Goal: Task Accomplishment & Management: Complete application form

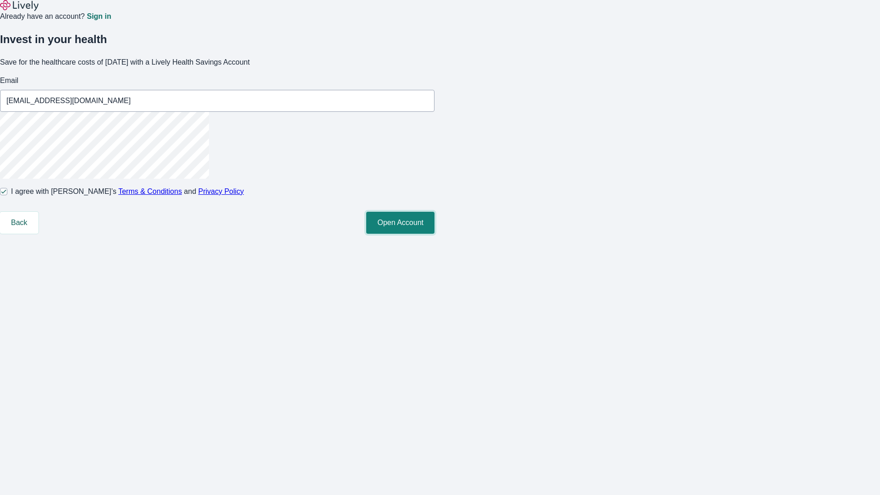
click at [435, 234] on button "Open Account" at bounding box center [400, 223] width 68 height 22
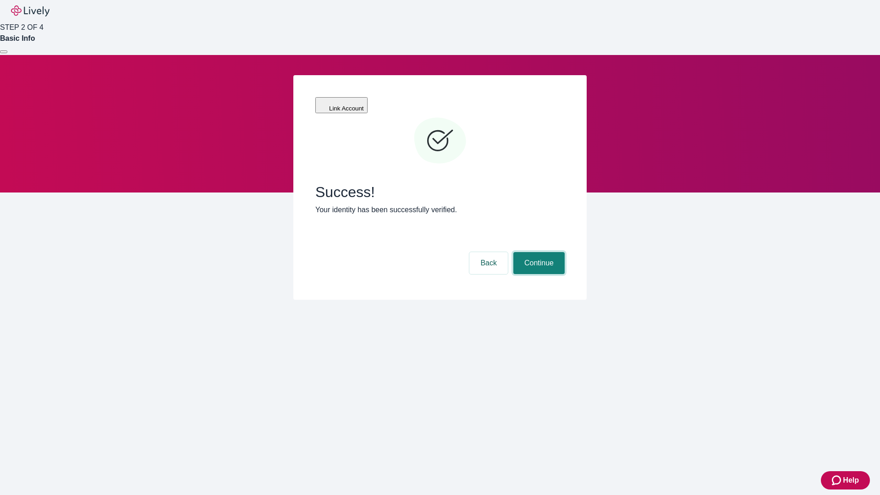
click at [538, 252] on button "Continue" at bounding box center [538, 263] width 51 height 22
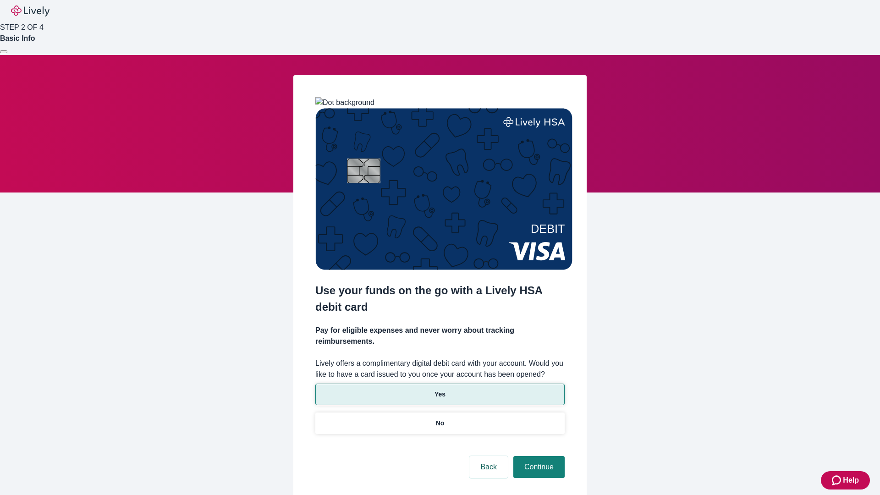
click at [440, 390] on p "Yes" at bounding box center [440, 395] width 11 height 10
click at [538, 456] on button "Continue" at bounding box center [538, 467] width 51 height 22
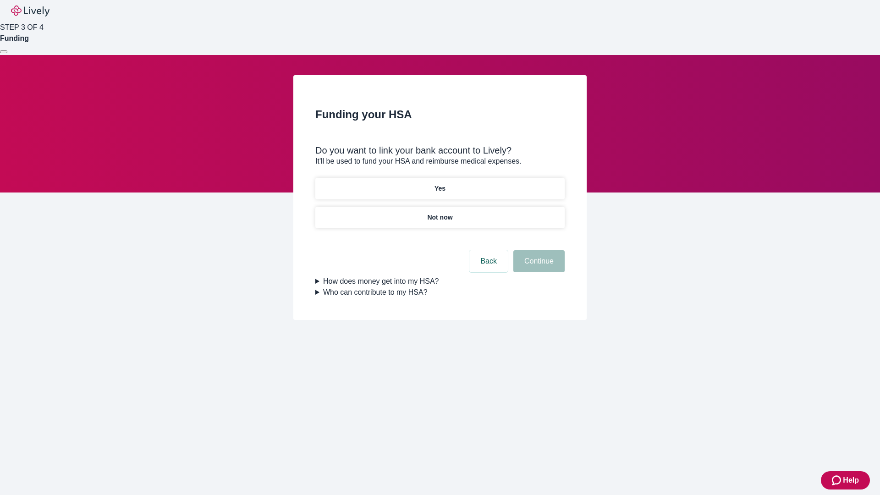
click at [440, 213] on p "Not now" at bounding box center [439, 218] width 25 height 10
click at [538, 267] on button "Continue" at bounding box center [538, 261] width 51 height 22
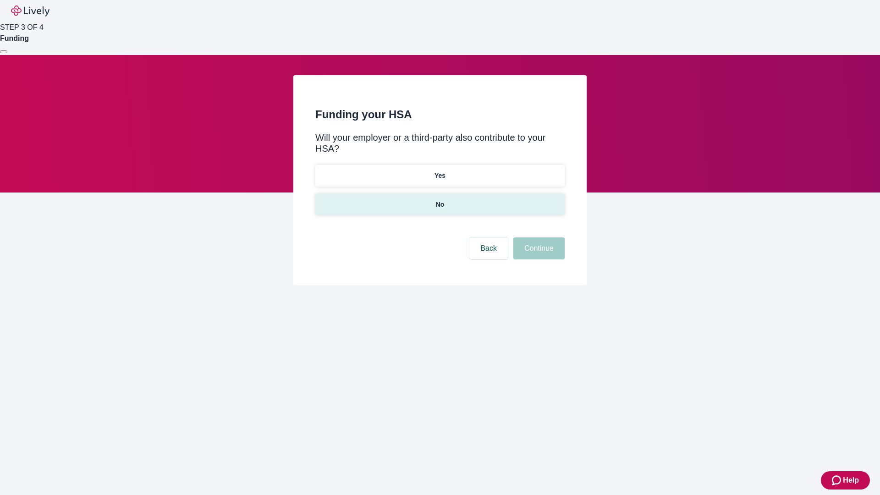
click at [440, 200] on p "No" at bounding box center [440, 205] width 9 height 10
click at [538, 237] on button "Continue" at bounding box center [538, 248] width 51 height 22
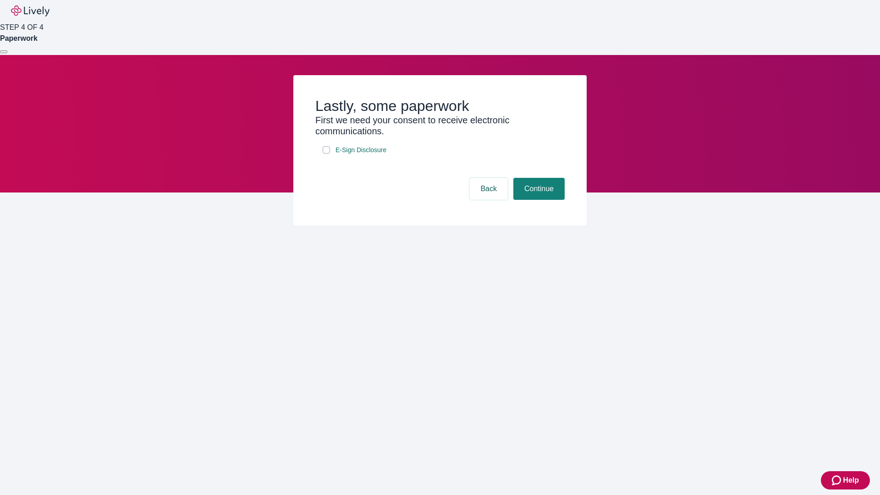
click at [326, 154] on input "E-Sign Disclosure" at bounding box center [326, 149] width 7 height 7
checkbox input "true"
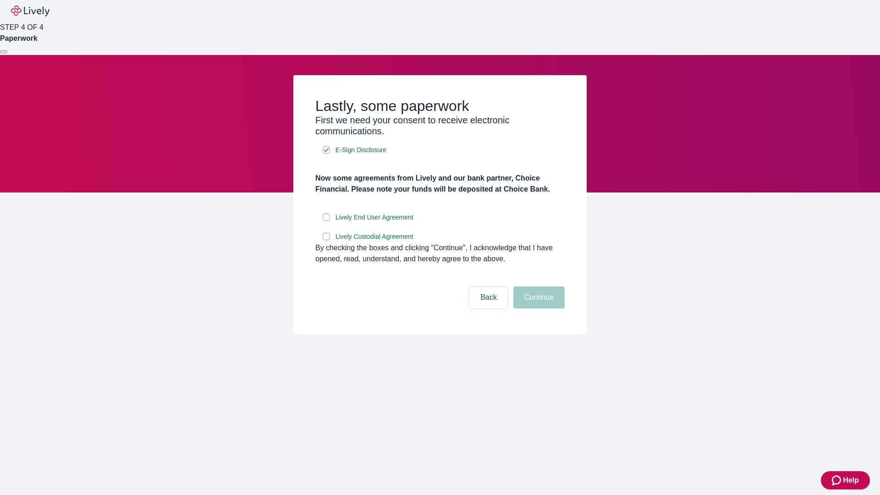
click at [326, 221] on input "Lively End User Agreement" at bounding box center [326, 217] width 7 height 7
checkbox input "true"
click at [326, 240] on input "Lively Custodial Agreement" at bounding box center [326, 236] width 7 height 7
checkbox input "true"
click at [538, 309] on button "Continue" at bounding box center [538, 298] width 51 height 22
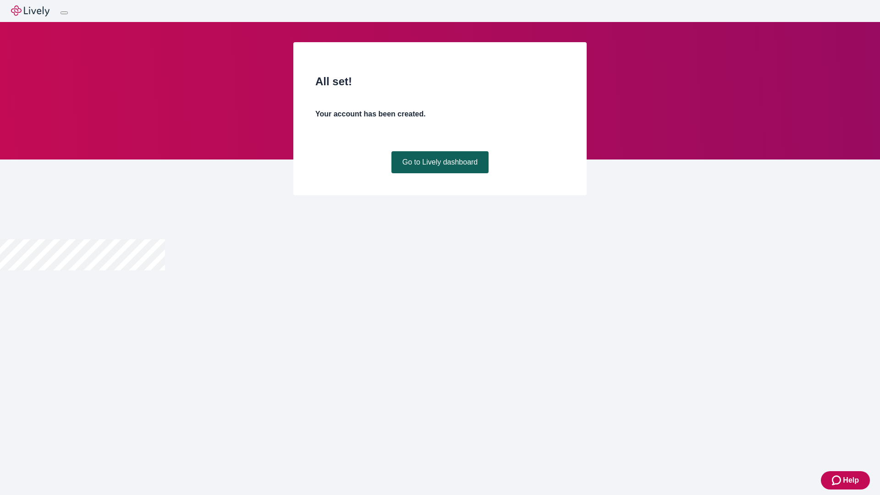
click at [440, 173] on link "Go to Lively dashboard" at bounding box center [440, 162] width 98 height 22
